Goal: Task Accomplishment & Management: Manage account settings

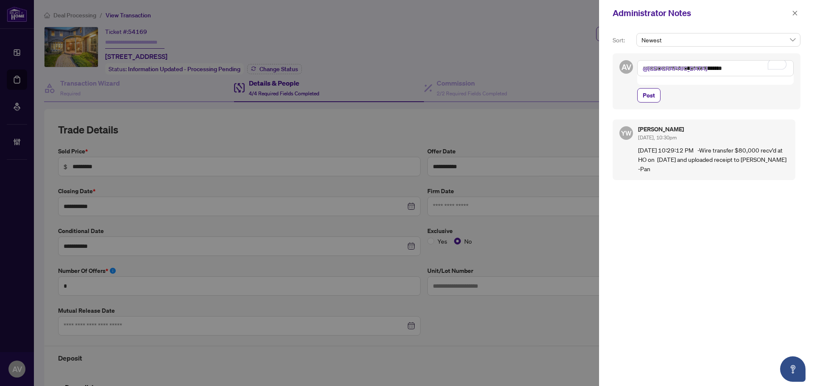
click at [680, 70] on textarea "**********" at bounding box center [715, 68] width 156 height 16
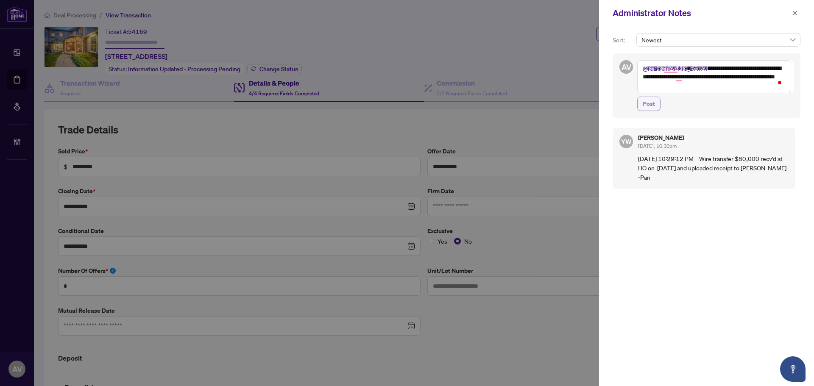
type textarea "**********"
click at [650, 101] on span "Post" at bounding box center [649, 104] width 12 height 14
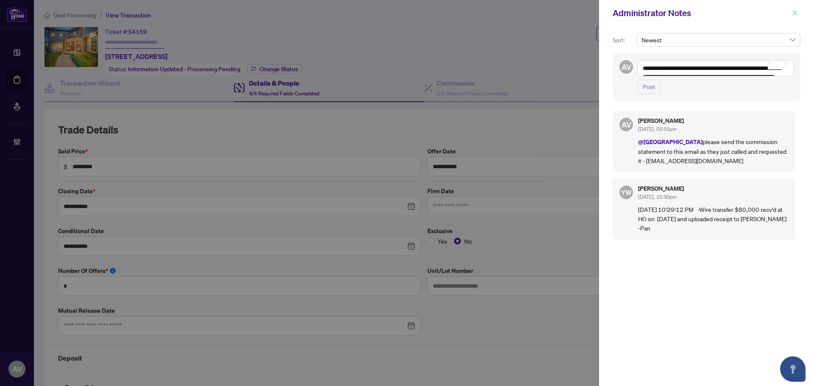
click at [793, 14] on icon "close" at bounding box center [795, 13] width 6 height 6
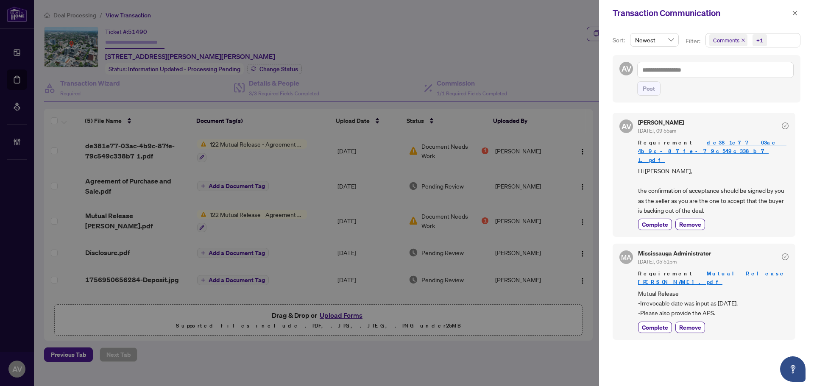
click at [796, 20] on div "Transaction Communication" at bounding box center [706, 13] width 215 height 26
click at [792, 6] on span "button" at bounding box center [795, 13] width 6 height 14
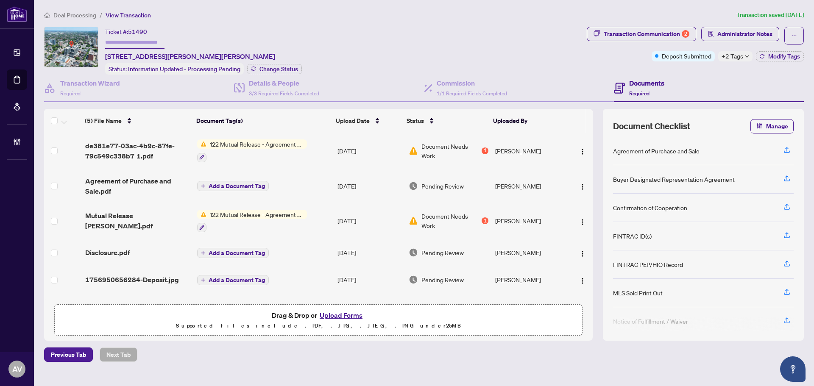
click at [230, 147] on span "122 Mutual Release - Agreement of Purchase and Sale" at bounding box center [257, 144] width 100 height 9
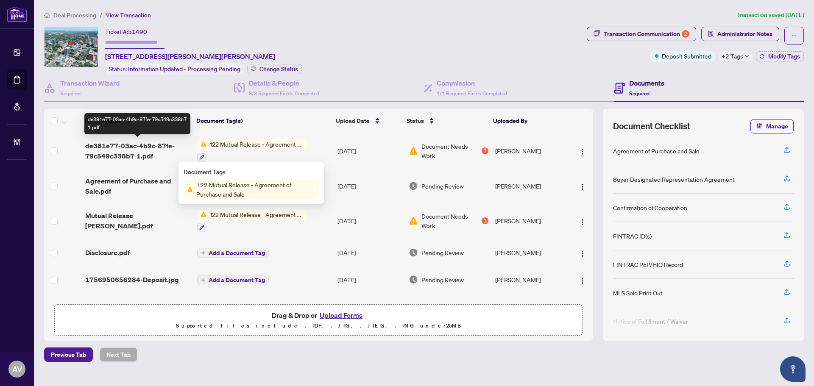
click at [160, 150] on span "de381e77-03ac-4b9c-87fe-79c549c338b7 1.pdf" at bounding box center [137, 151] width 105 height 20
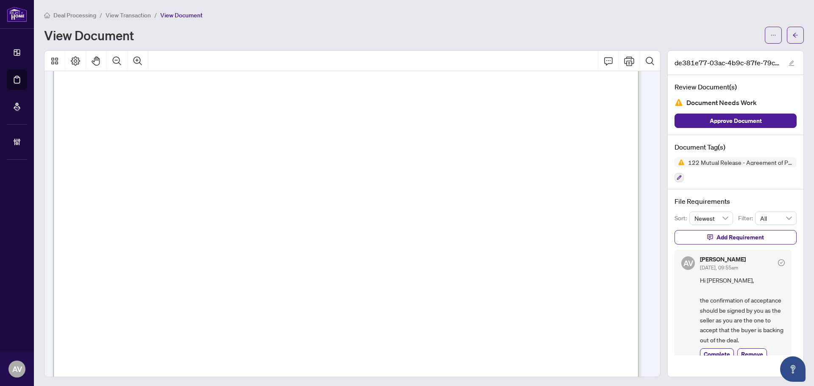
scroll to position [300, 0]
click at [787, 31] on button "button" at bounding box center [795, 35] width 17 height 17
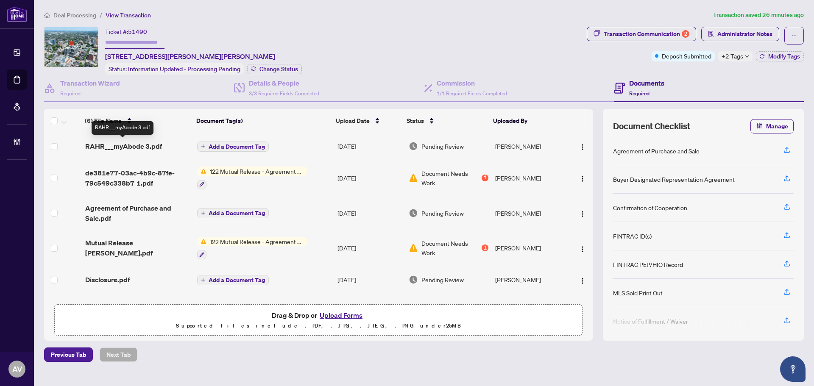
click at [148, 146] on span "RAHR___myAbode 3.pdf" at bounding box center [123, 146] width 77 height 10
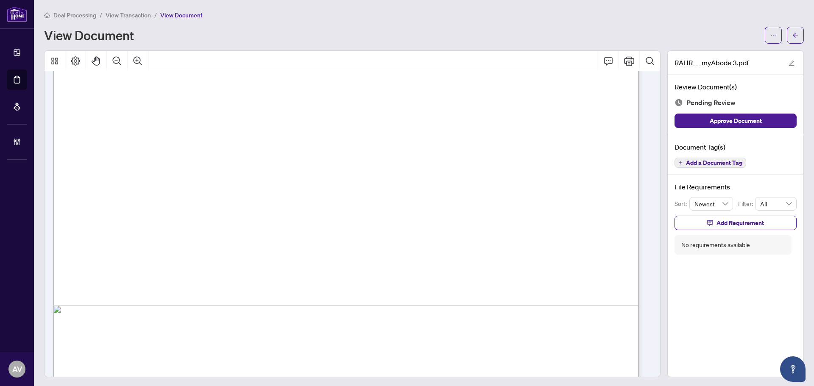
scroll to position [469, 0]
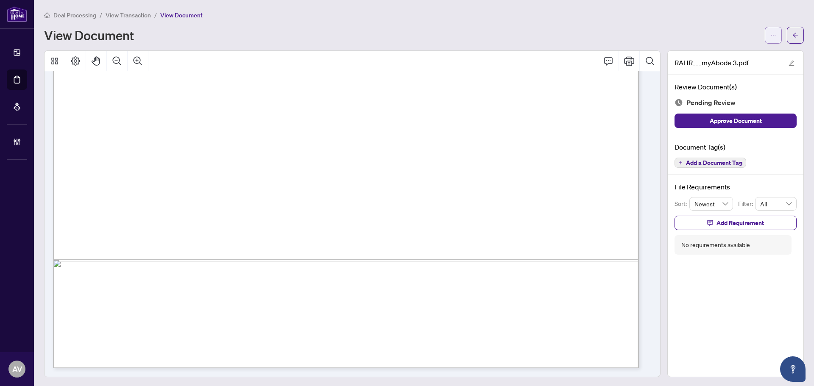
click at [770, 36] on icon "ellipsis" at bounding box center [773, 35] width 6 height 6
click at [759, 55] on span "Download" at bounding box center [736, 53] width 64 height 9
click at [793, 34] on icon "arrow-left" at bounding box center [796, 35] width 6 height 6
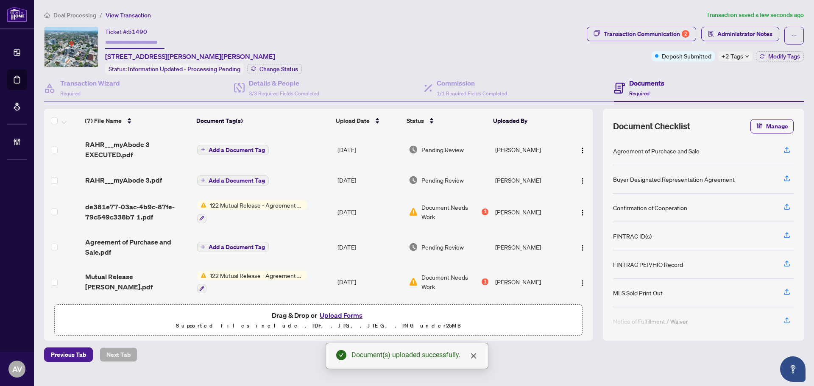
click at [234, 179] on span "Add a Document Tag" at bounding box center [237, 181] width 56 height 6
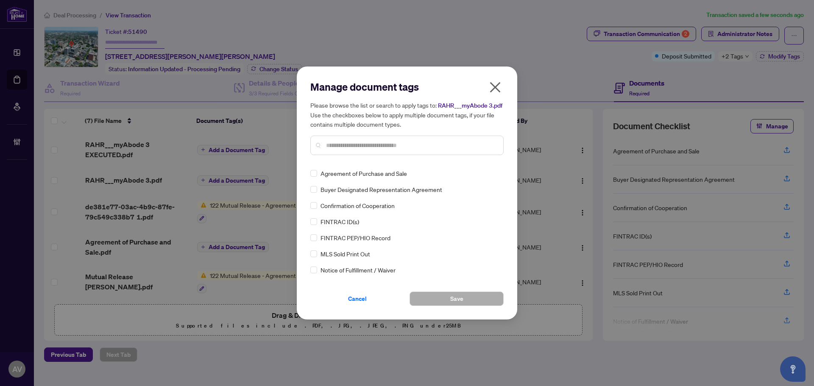
click at [383, 146] on input "text" at bounding box center [411, 145] width 170 height 9
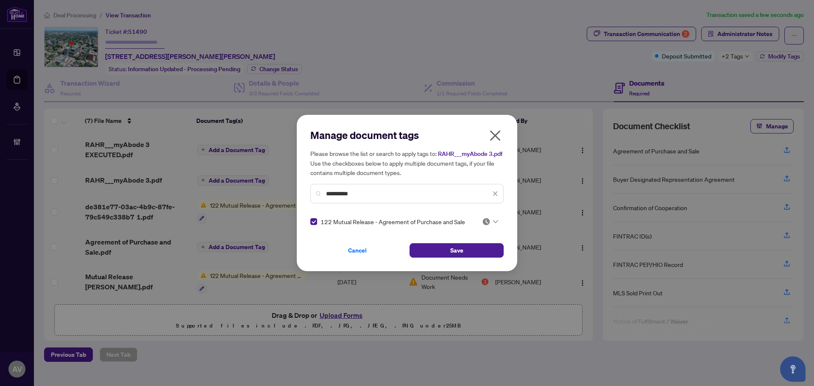
click at [488, 221] on img at bounding box center [486, 222] width 8 height 8
click at [463, 261] on div "Approved" at bounding box center [462, 263] width 54 height 9
click at [394, 184] on div "**********" at bounding box center [406, 194] width 193 height 20
click at [396, 197] on input "**********" at bounding box center [408, 193] width 165 height 9
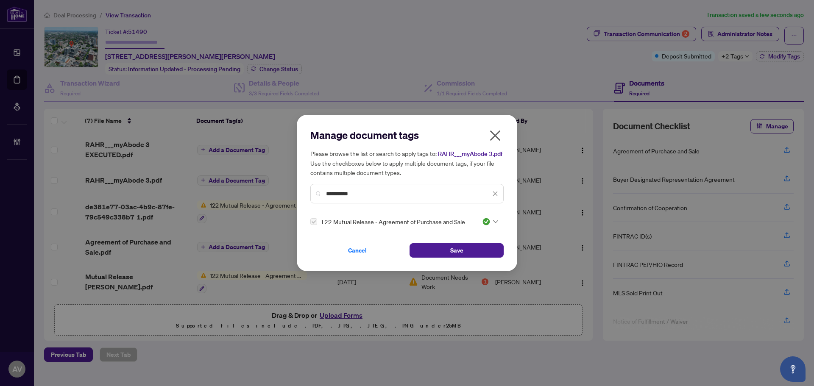
click at [396, 197] on input "**********" at bounding box center [408, 193] width 165 height 9
type input "********"
click at [488, 219] on img at bounding box center [486, 222] width 8 height 8
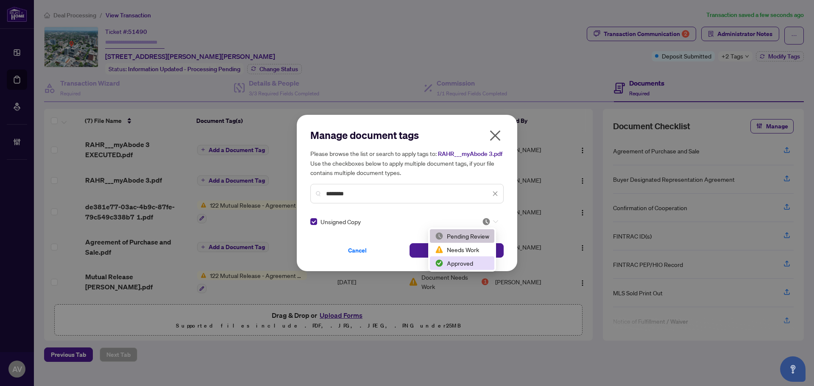
click at [460, 261] on div "Approved" at bounding box center [462, 263] width 54 height 9
click at [445, 245] on button "Save" at bounding box center [457, 250] width 94 height 14
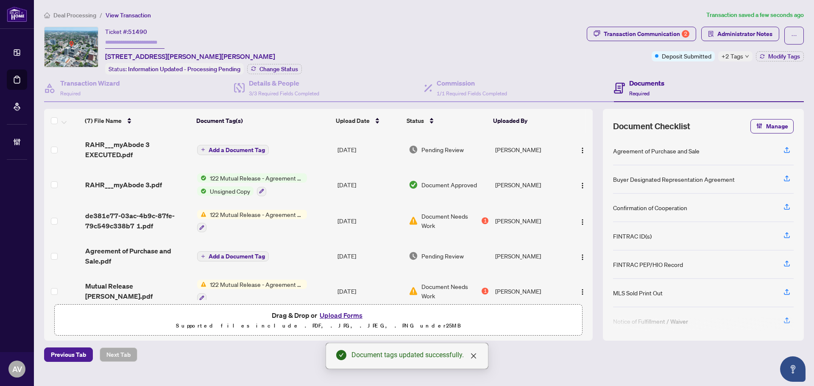
click at [225, 151] on span "Add a Document Tag" at bounding box center [237, 150] width 56 height 6
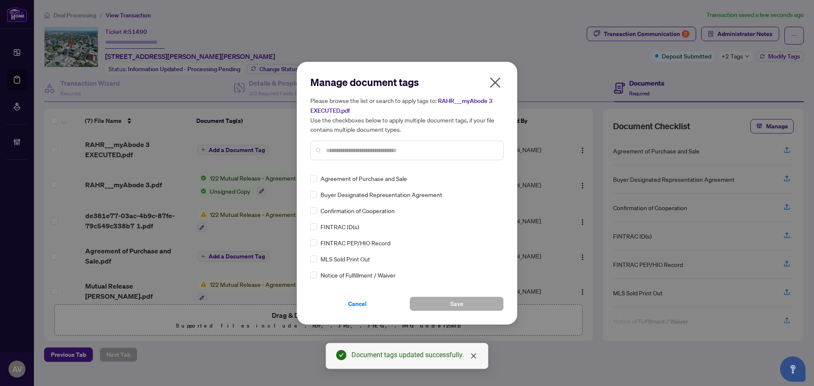
click at [385, 166] on div "Manage document tags Please browse the list or search to apply tags to: RAHR___…" at bounding box center [406, 121] width 193 height 92
click at [377, 153] on input "text" at bounding box center [411, 150] width 170 height 9
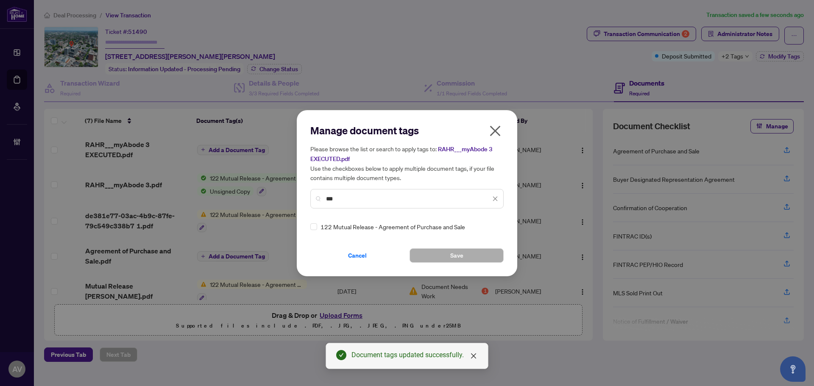
type input "***"
click at [330, 229] on span "122 Mutual Release - Agreement of Purchase and Sale" at bounding box center [393, 226] width 145 height 9
click at [485, 252] on button "Save" at bounding box center [457, 255] width 94 height 14
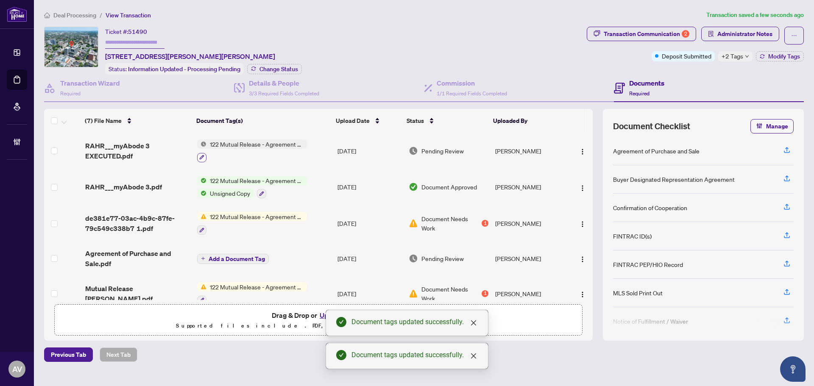
click at [204, 154] on button "button" at bounding box center [201, 157] width 9 height 9
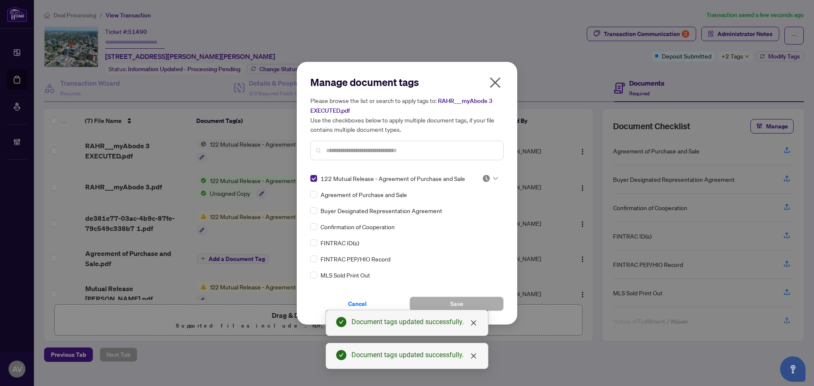
click at [331, 156] on div at bounding box center [406, 151] width 193 height 20
click at [331, 154] on input "text" at bounding box center [411, 150] width 170 height 9
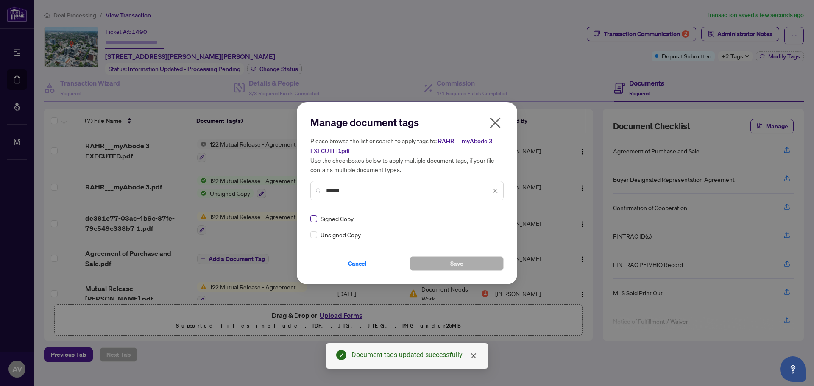
type input "******"
click at [447, 263] on button "Save" at bounding box center [457, 264] width 94 height 14
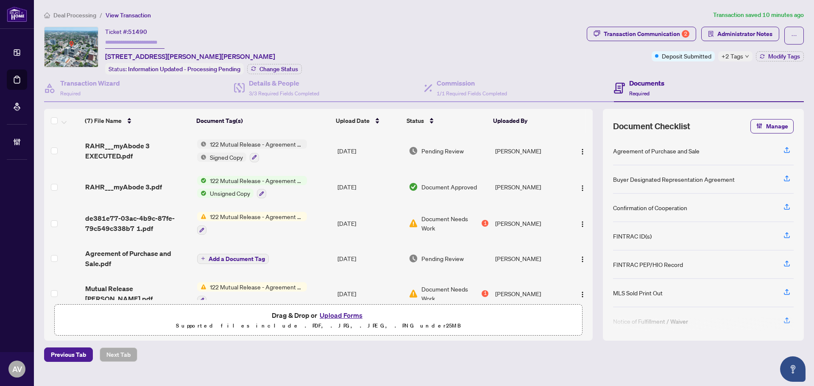
click at [78, 13] on span "Deal Processing" at bounding box center [74, 15] width 43 height 8
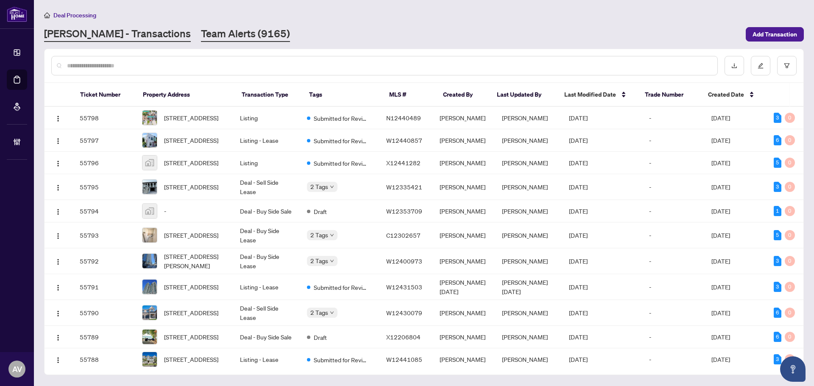
click at [205, 41] on link "Team Alerts (9165)" at bounding box center [245, 34] width 89 height 15
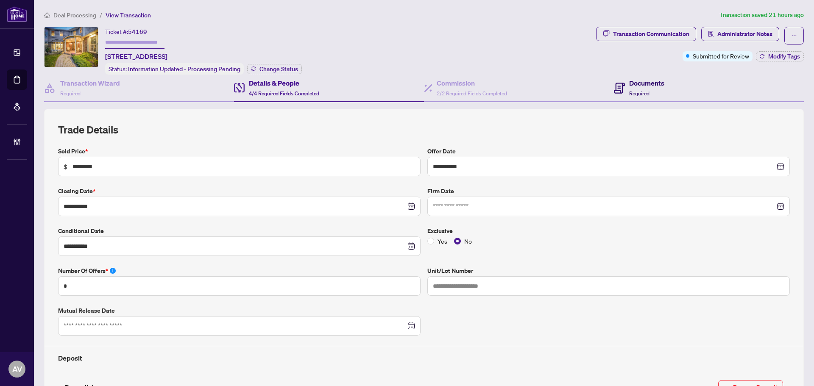
click at [629, 91] on span "Required" at bounding box center [639, 93] width 20 height 6
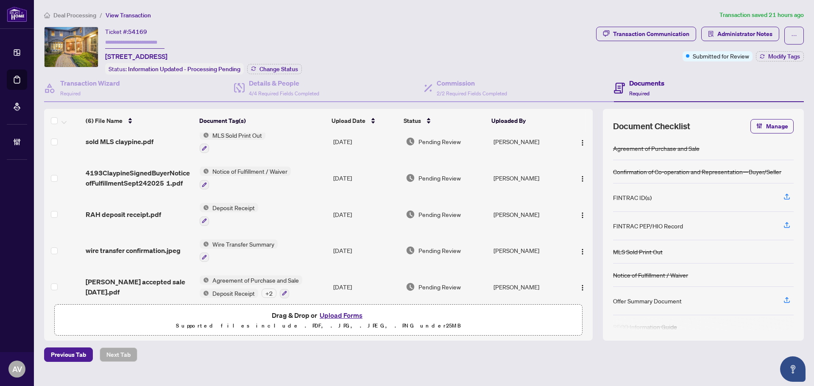
scroll to position [53, 0]
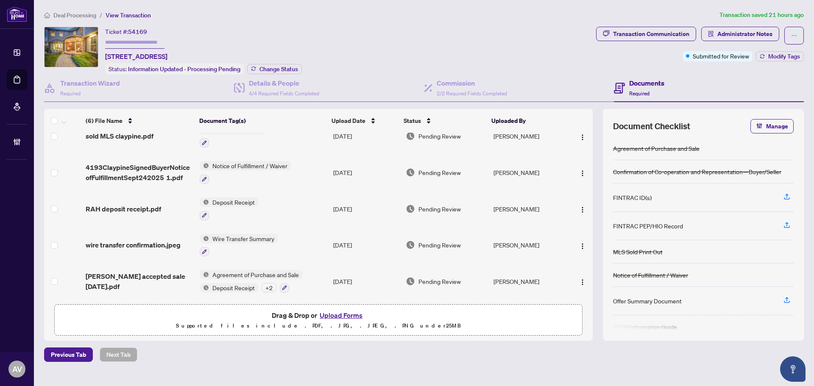
click at [288, 14] on ol "Deal Processing / View Transaction" at bounding box center [380, 15] width 672 height 10
click at [149, 279] on div "(6) File Name Document Tag(s) Upload Date Status Uploaded By (6) File Name Docu…" at bounding box center [318, 204] width 549 height 191
click at [75, 15] on span "Deal Processing" at bounding box center [74, 15] width 43 height 8
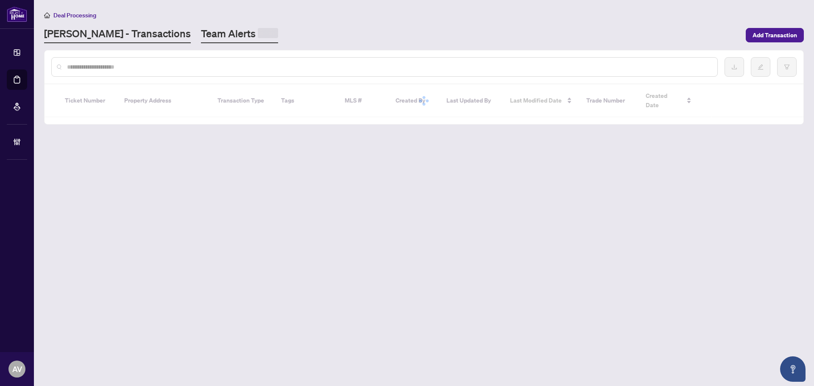
click at [201, 40] on link "Team Alerts" at bounding box center [239, 35] width 77 height 17
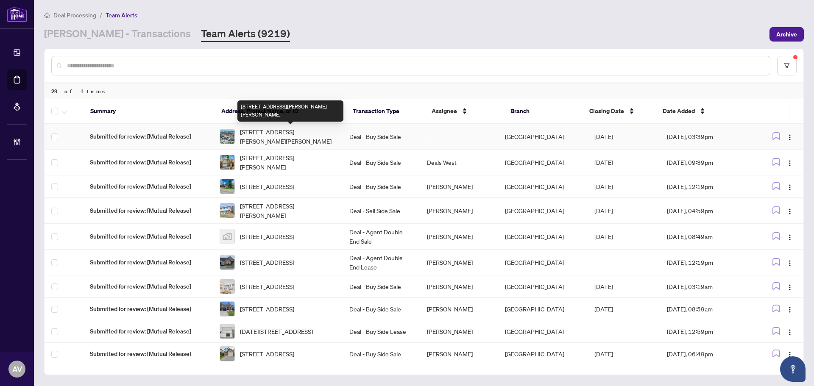
click at [274, 137] on span "[STREET_ADDRESS][PERSON_NAME][PERSON_NAME]" at bounding box center [288, 136] width 96 height 19
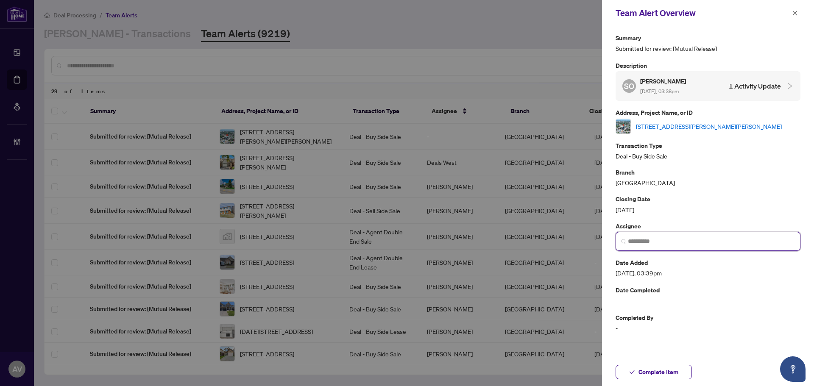
click at [648, 245] on input "search" at bounding box center [711, 241] width 167 height 9
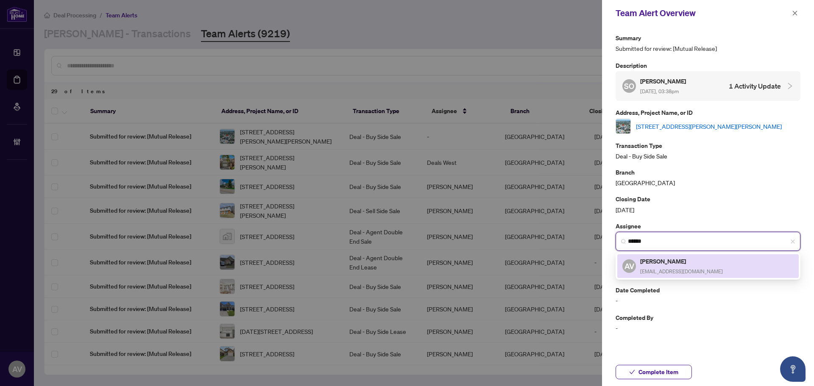
click at [648, 257] on h5 "[PERSON_NAME]" at bounding box center [681, 262] width 83 height 10
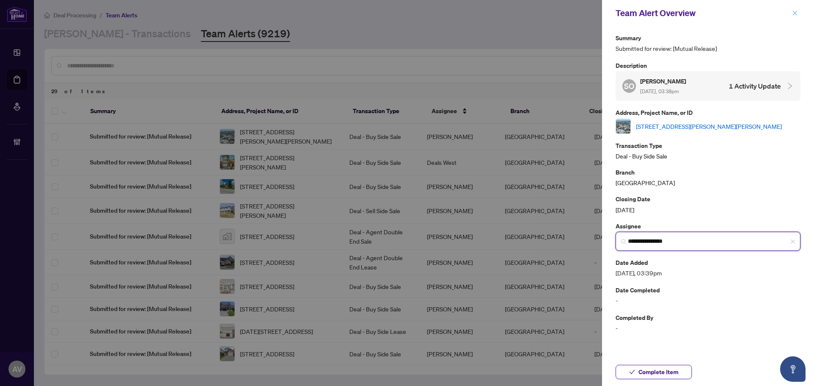
type input "**********"
click at [796, 15] on icon "close" at bounding box center [795, 13] width 6 height 6
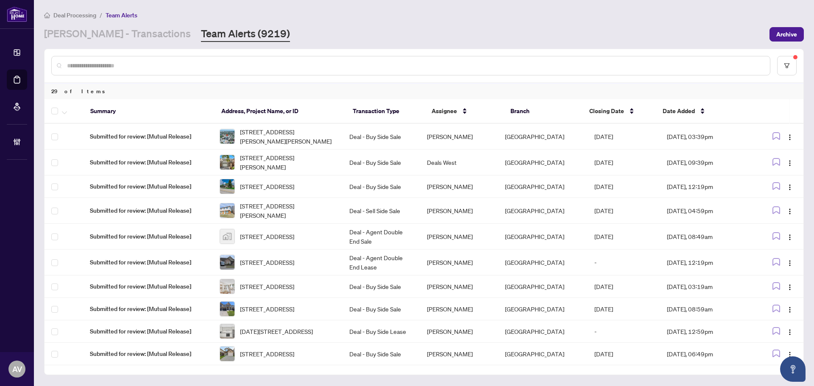
click at [585, 32] on div "RAHR - Transactions Team Alerts (9219)" at bounding box center [404, 34] width 720 height 15
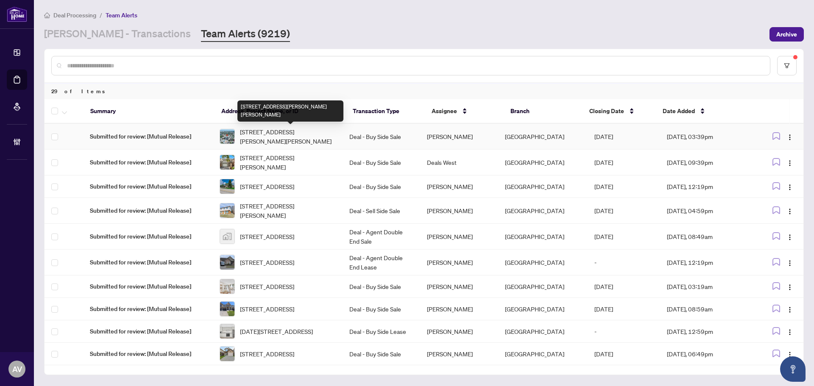
click at [267, 131] on span "[STREET_ADDRESS][PERSON_NAME][PERSON_NAME]" at bounding box center [288, 136] width 96 height 19
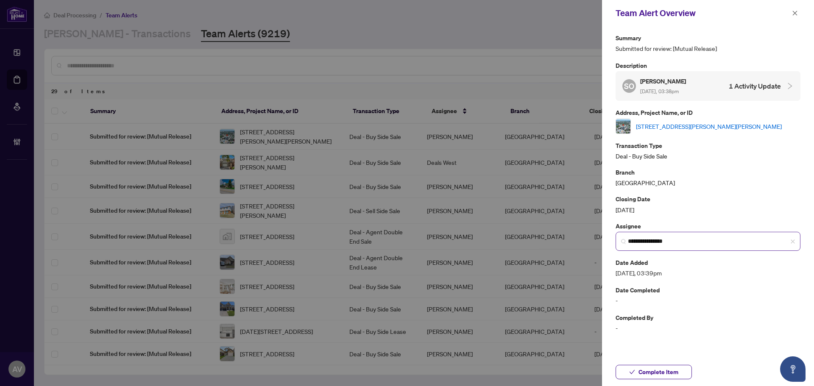
drag, startPoint x: 653, startPoint y: 229, endPoint x: 653, endPoint y: 240, distance: 10.2
click at [653, 232] on div "**********" at bounding box center [708, 236] width 185 height 30
click at [653, 240] on input "**********" at bounding box center [711, 241] width 167 height 9
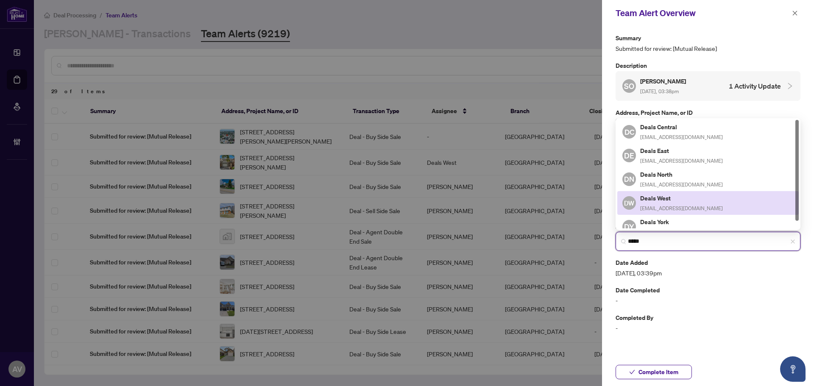
click at [694, 194] on h5 "Deals West" at bounding box center [681, 198] width 83 height 10
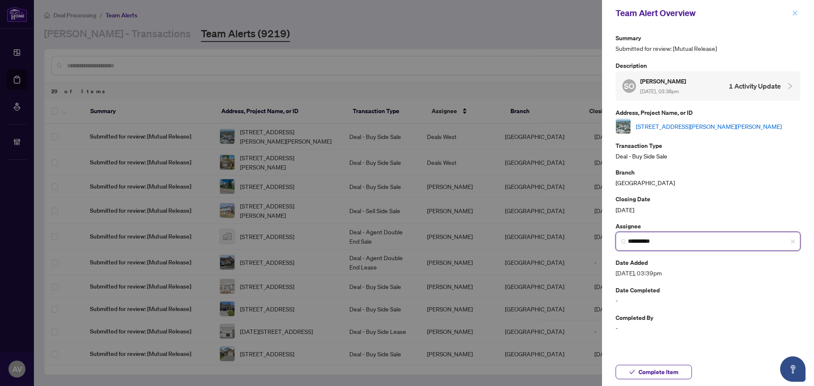
type input "**********"
click at [798, 17] on button "button" at bounding box center [795, 13] width 11 height 10
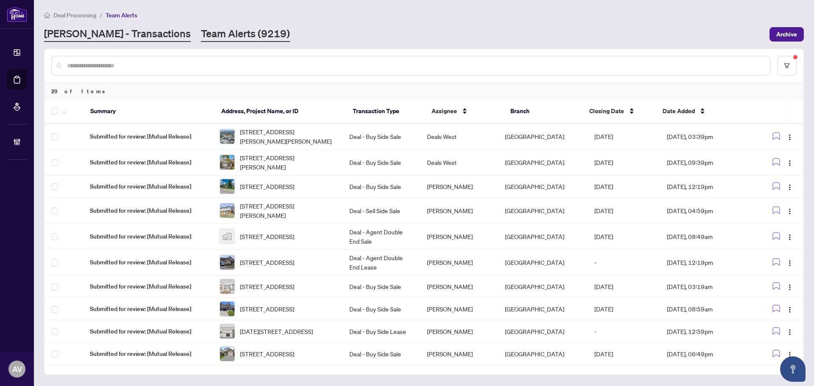
click at [78, 31] on link "[PERSON_NAME] - Transactions" at bounding box center [117, 34] width 147 height 15
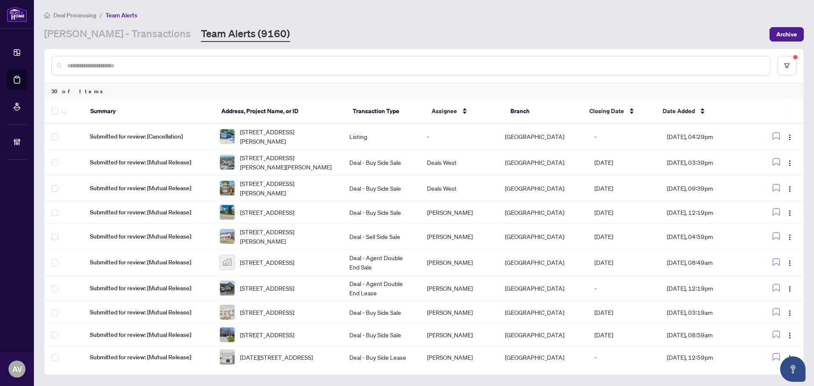
click at [398, 35] on div "[PERSON_NAME] - Transactions Team Alerts (9160)" at bounding box center [404, 34] width 720 height 15
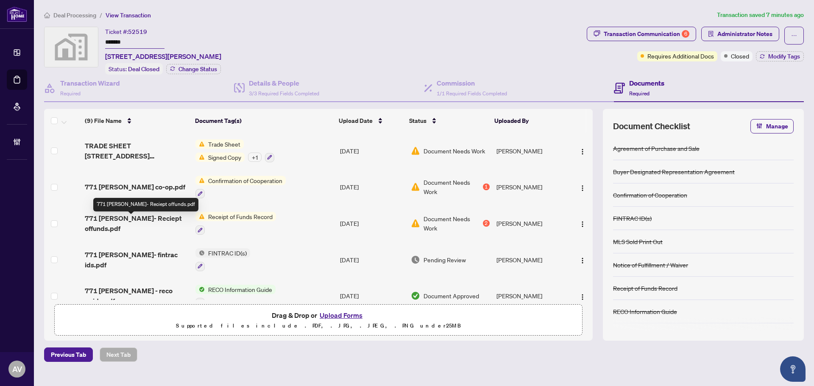
click at [154, 220] on span "771 [PERSON_NAME]- Reciept offunds.pdf" at bounding box center [137, 223] width 104 height 20
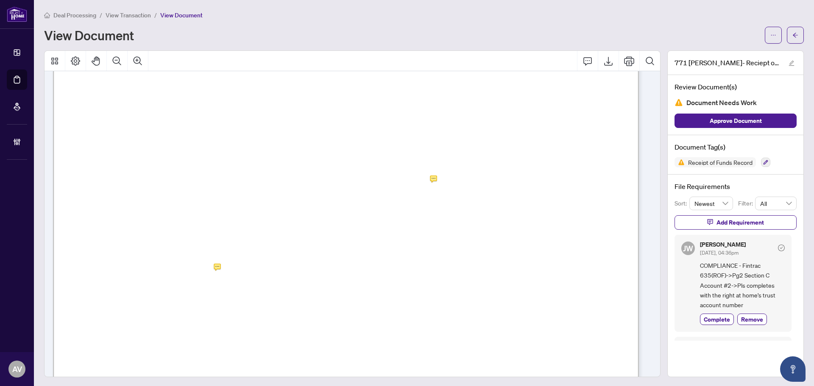
scroll to position [806, 0]
click at [770, 36] on icon "ellipsis" at bounding box center [773, 35] width 6 height 6
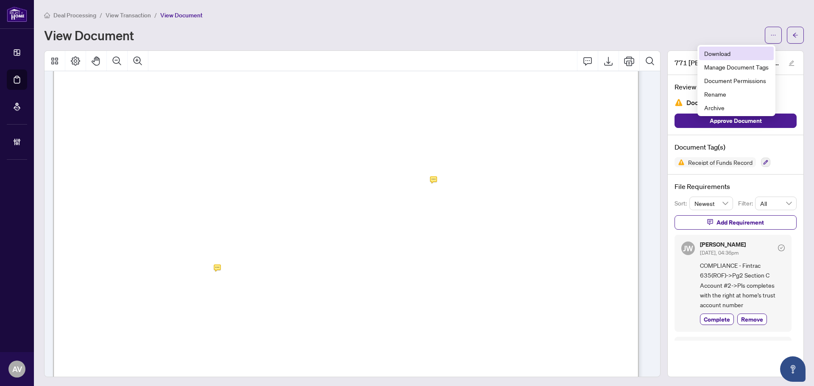
click at [730, 50] on span "Download" at bounding box center [736, 53] width 64 height 9
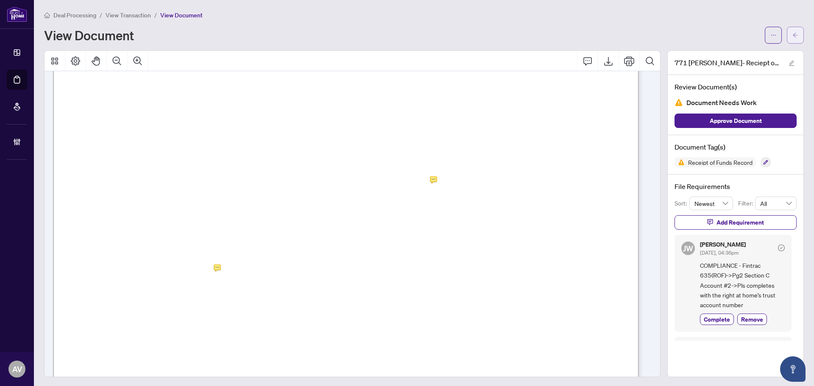
click at [793, 36] on icon "arrow-left" at bounding box center [796, 35] width 6 height 6
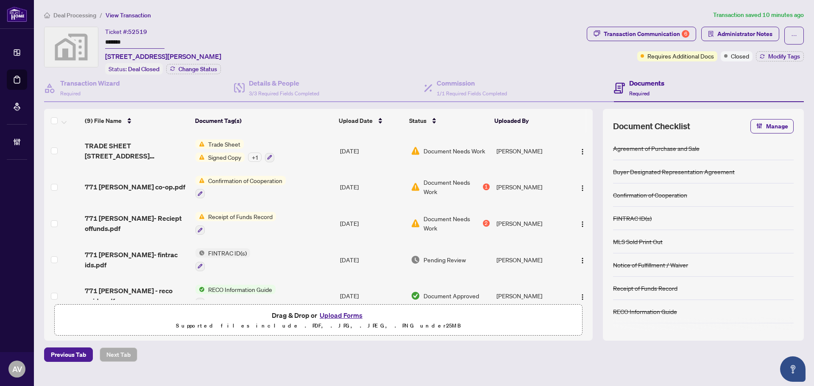
click at [417, 33] on div "Ticket #: 52519 ******* [STREET_ADDRESS][PERSON_NAME] Status: Deal Closed Chang…" at bounding box center [313, 51] width 539 height 48
click at [362, 317] on button "Upload Forms" at bounding box center [341, 315] width 48 height 11
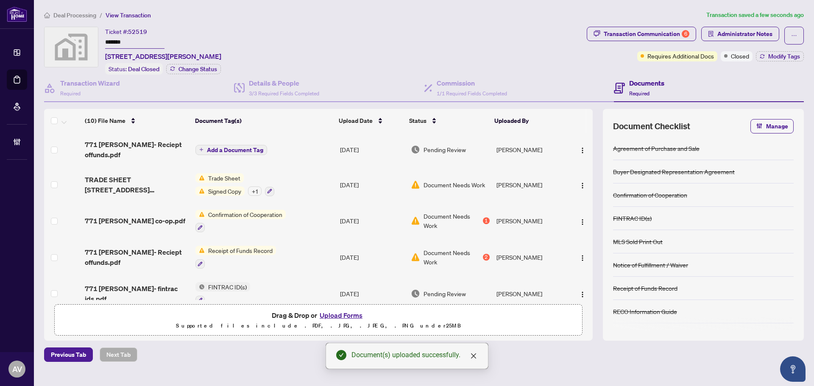
click at [228, 147] on span "Add a Document Tag" at bounding box center [235, 150] width 56 height 6
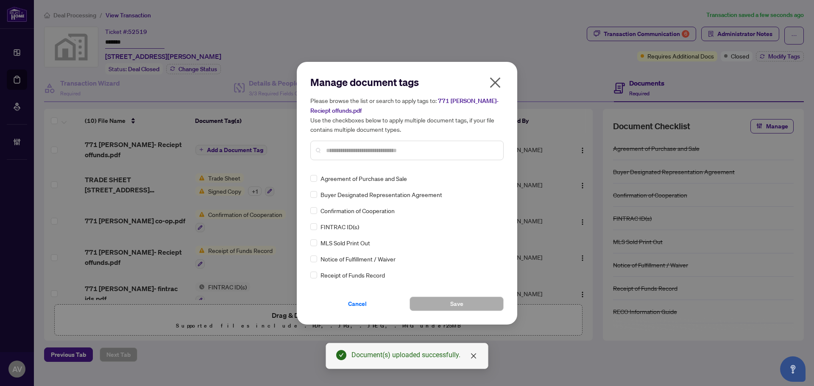
click at [340, 147] on input "text" at bounding box center [411, 150] width 170 height 9
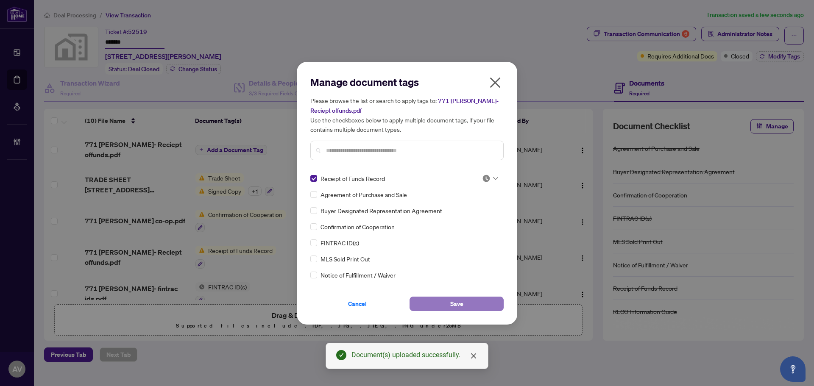
click at [450, 302] on span "Save" at bounding box center [456, 304] width 13 height 14
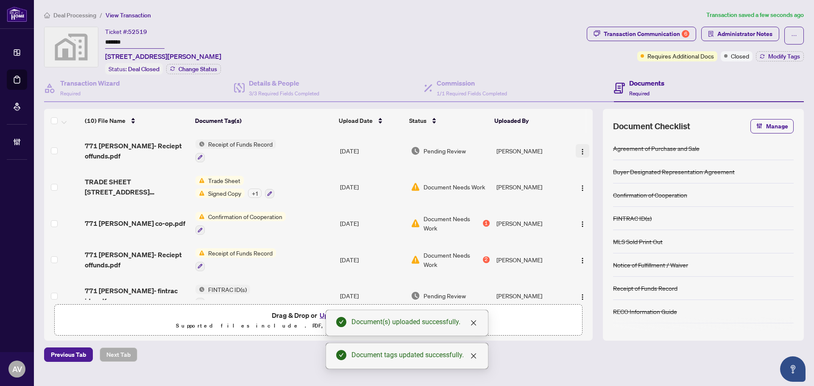
click at [579, 154] on img "button" at bounding box center [582, 151] width 7 height 7
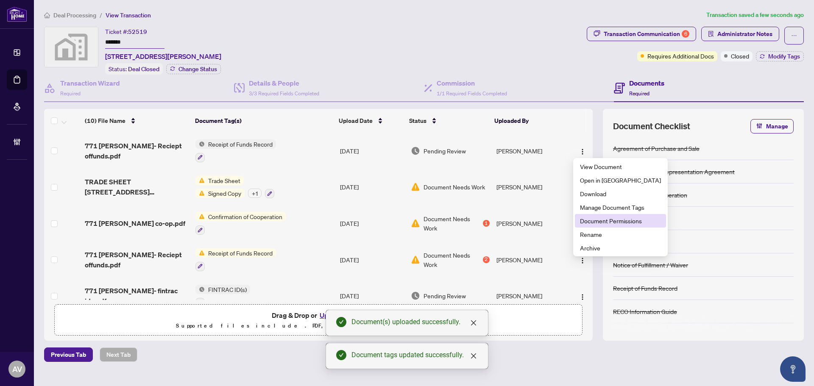
click at [589, 226] on li "Document Permissions" at bounding box center [620, 221] width 91 height 14
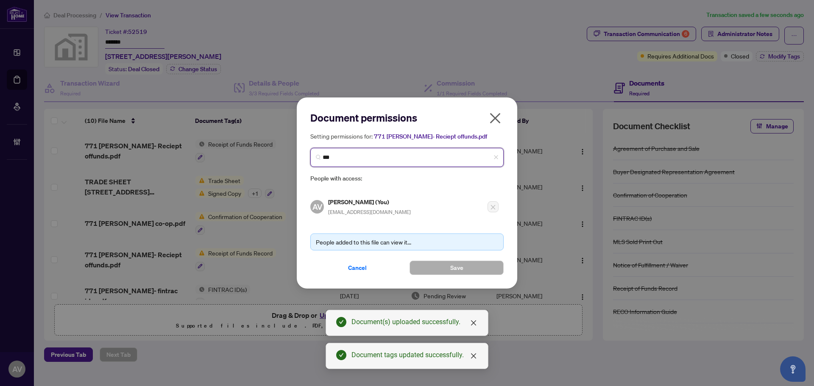
type input "****"
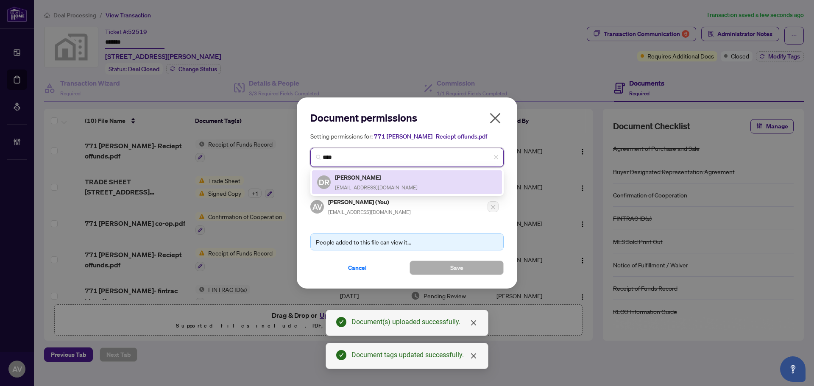
click at [350, 182] on div "[PERSON_NAME] [EMAIL_ADDRESS][DOMAIN_NAME]" at bounding box center [376, 183] width 83 height 20
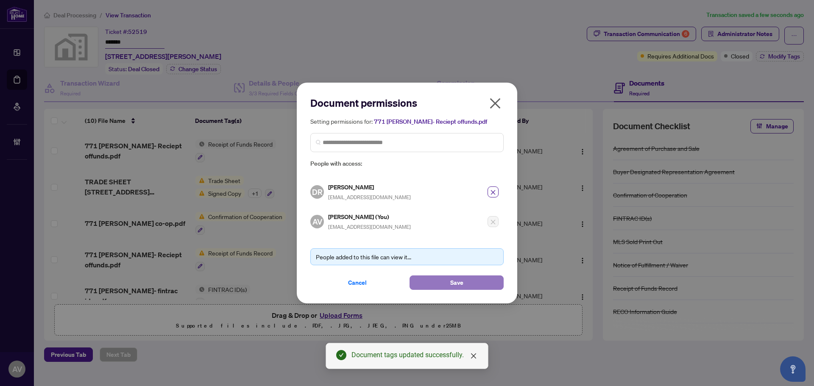
click at [472, 288] on button "Save" at bounding box center [457, 283] width 94 height 14
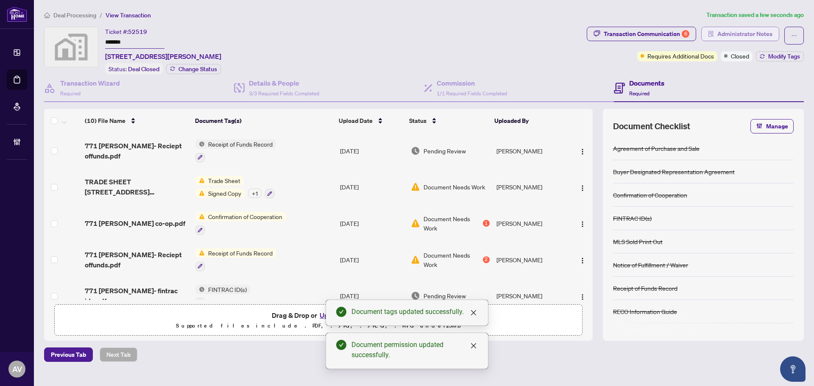
click at [740, 32] on span "Administrator Notes" at bounding box center [744, 34] width 55 height 14
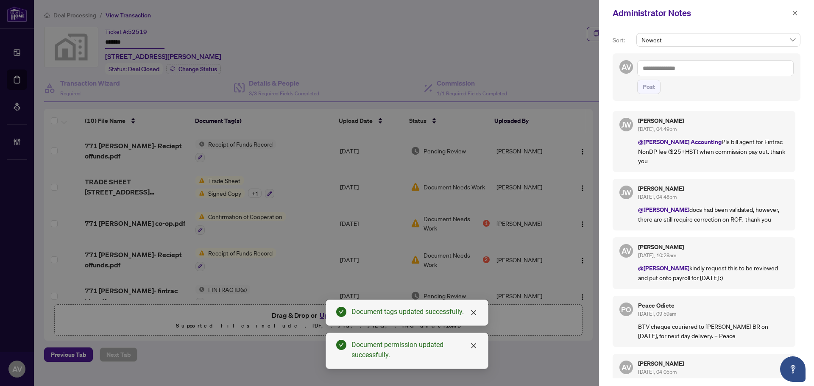
click at [724, 68] on textarea at bounding box center [715, 68] width 156 height 16
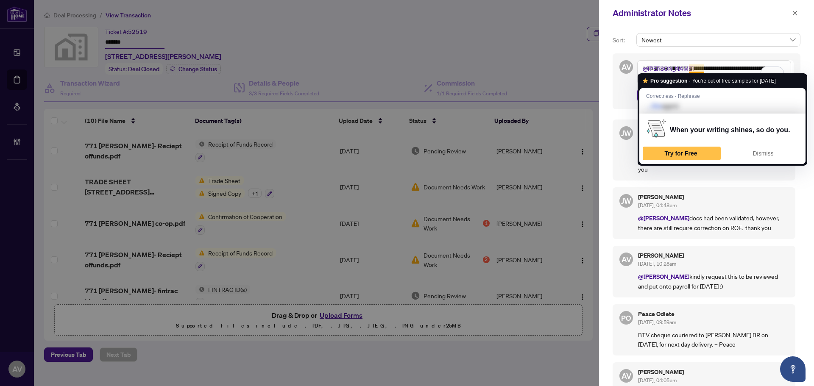
click at [723, 68] on textarea "**********" at bounding box center [714, 72] width 154 height 25
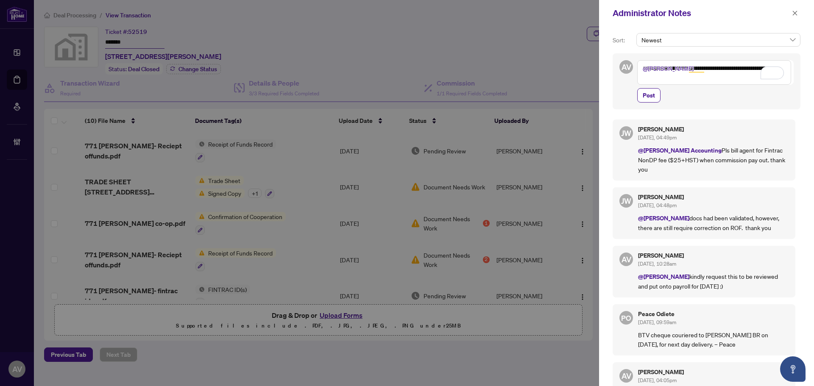
click at [721, 80] on textarea "**********" at bounding box center [714, 72] width 154 height 25
type textarea "**********"
click at [646, 97] on span "Post" at bounding box center [649, 96] width 12 height 14
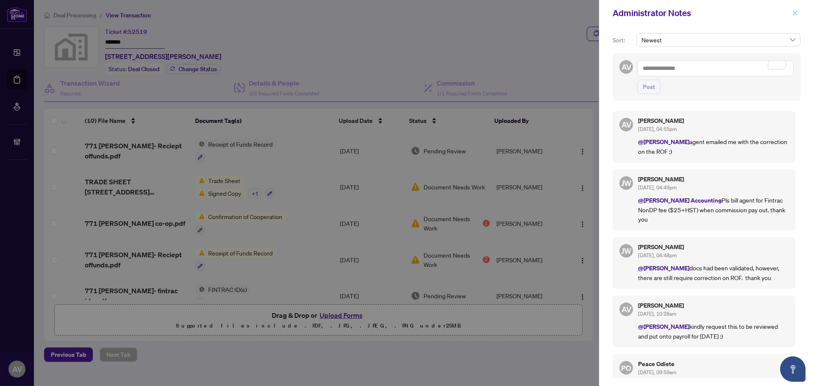
click at [792, 8] on button "button" at bounding box center [795, 13] width 11 height 10
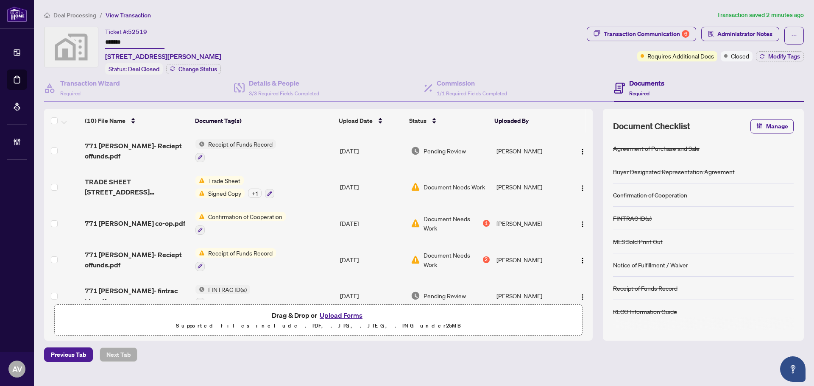
click at [83, 20] on div "Deal Processing / View Transaction Transaction saved 2 minutes ago Ticket #: 52…" at bounding box center [424, 186] width 767 height 352
click at [621, 27] on div "Transaction Communication 6" at bounding box center [647, 34] width 86 height 14
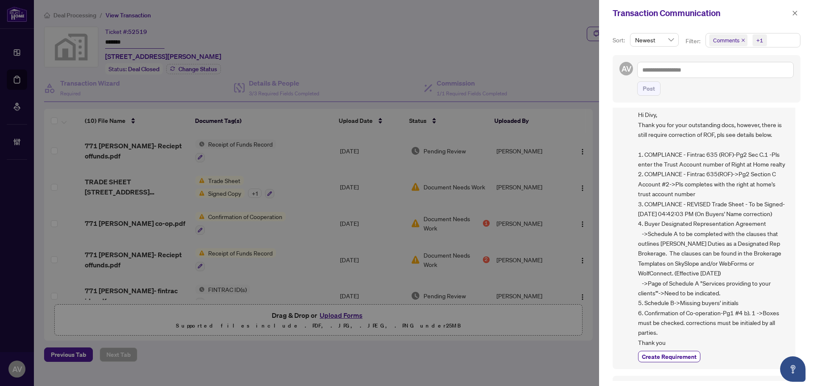
scroll to position [127, 0]
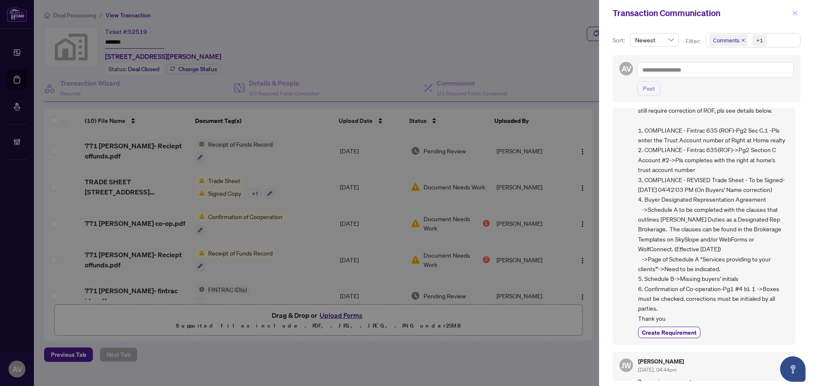
click at [793, 18] on span "button" at bounding box center [795, 13] width 6 height 14
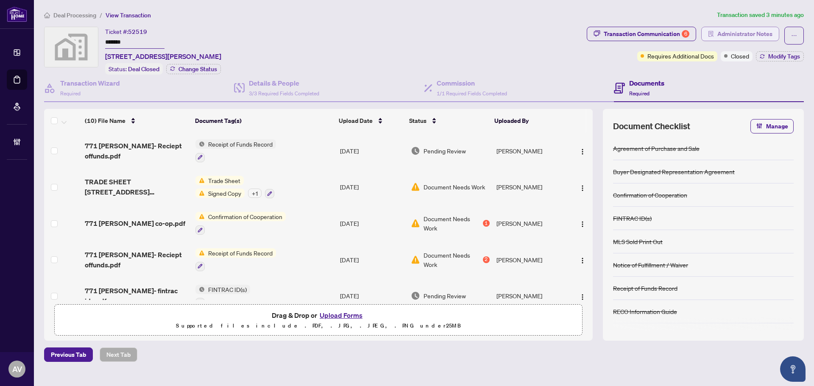
click at [712, 36] on icon "solution" at bounding box center [711, 34] width 5 height 6
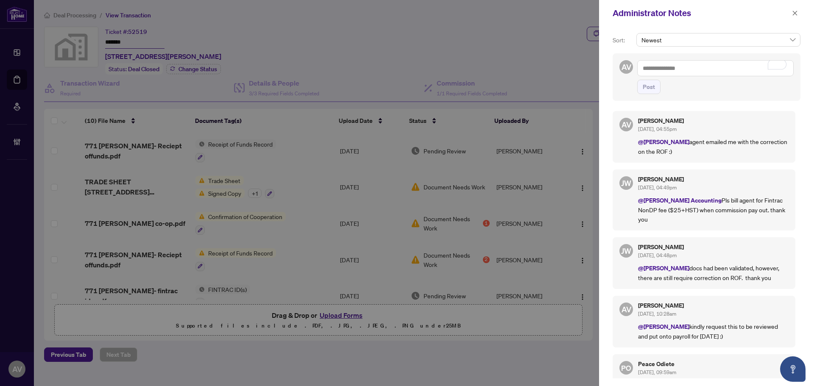
drag, startPoint x: 800, startPoint y: 16, endPoint x: 614, endPoint y: 58, distance: 190.8
click at [800, 16] on button "button" at bounding box center [795, 13] width 11 height 10
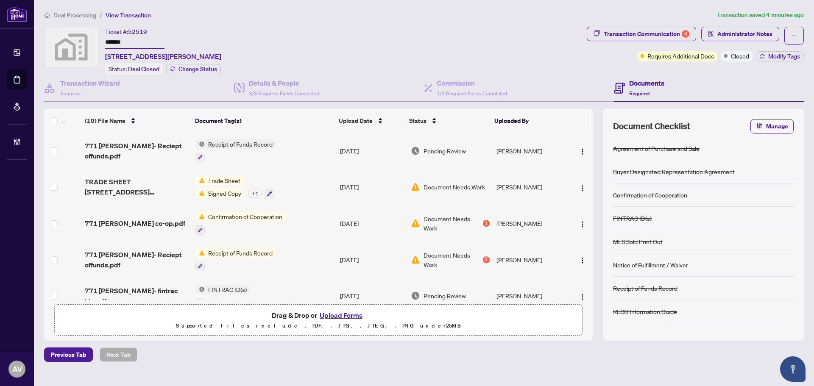
click at [563, 55] on div at bounding box center [407, 193] width 814 height 386
click at [415, 32] on div "Ticket #: 52519 ******* [STREET_ADDRESS][PERSON_NAME] Status: Deal Closed Chang…" at bounding box center [313, 51] width 539 height 48
click at [84, 18] on span "Deal Processing" at bounding box center [74, 15] width 43 height 8
